Goal: Task Accomplishment & Management: Complete application form

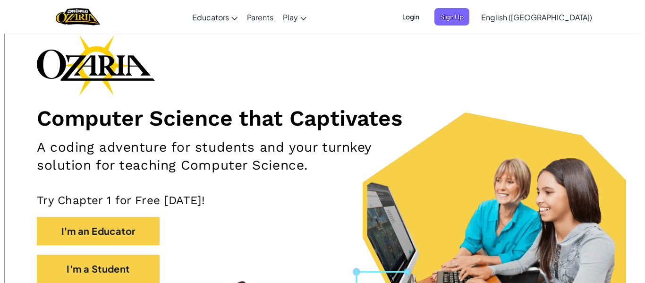
scroll to position [132, 0]
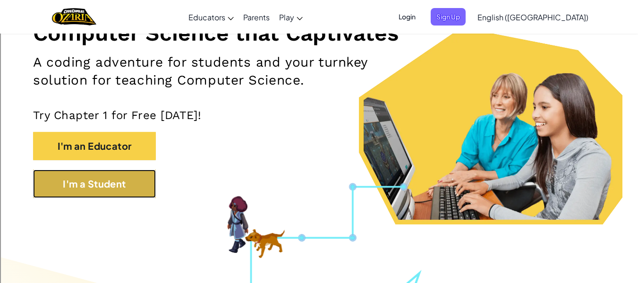
click at [148, 189] on button "I'm a Student" at bounding box center [94, 184] width 123 height 28
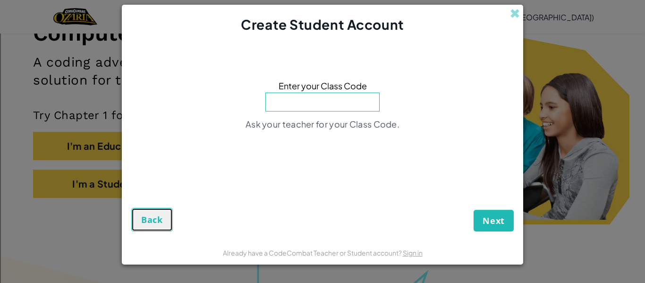
click at [150, 226] on button "Back" at bounding box center [152, 220] width 42 height 24
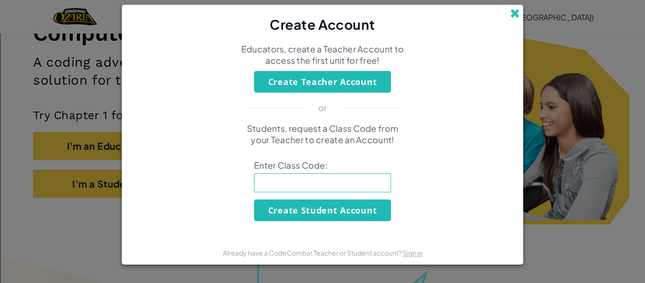
click at [512, 15] on span at bounding box center [515, 14] width 10 height 10
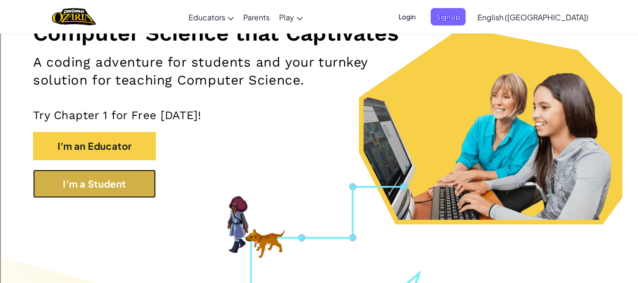
click at [139, 182] on button "I'm a Student" at bounding box center [94, 184] width 123 height 28
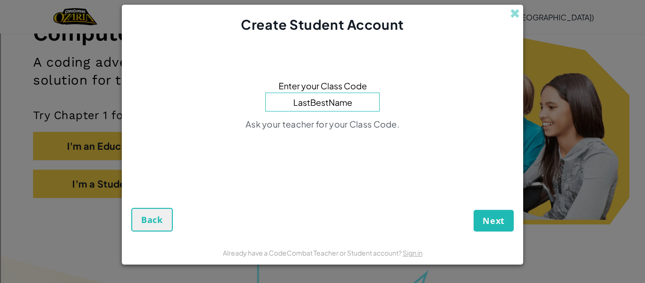
type input "LastBestName"
click at [474, 210] on button "Next" at bounding box center [494, 221] width 40 height 22
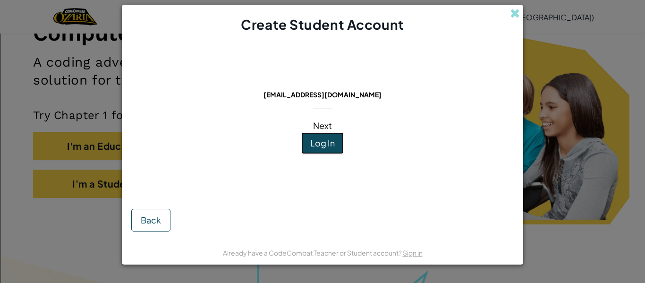
click at [320, 146] on span "Log In" at bounding box center [322, 142] width 25 height 11
